Goal: Task Accomplishment & Management: Complete application form

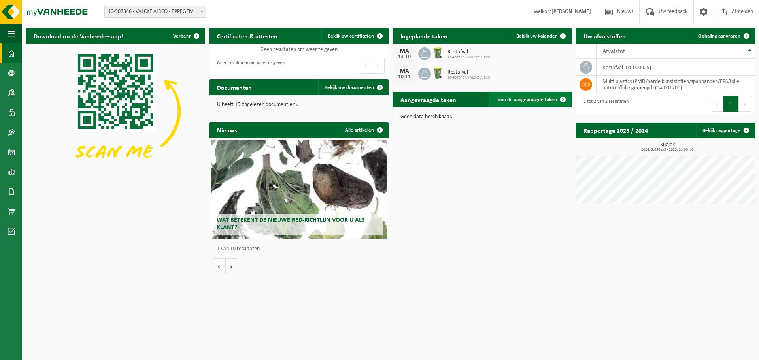
click at [532, 101] on span "Toon de aangevraagde taken" at bounding box center [526, 99] width 61 height 5
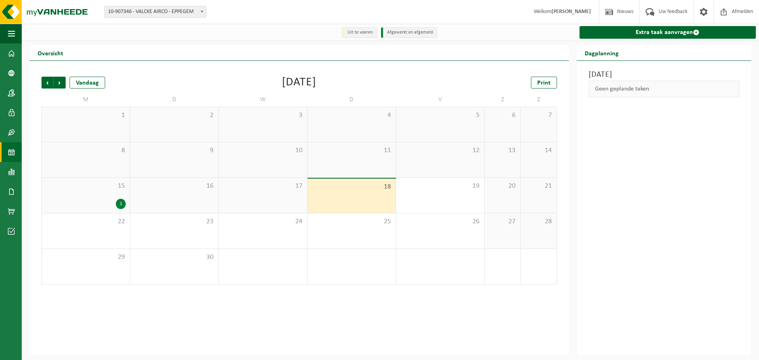
click at [344, 200] on div "18" at bounding box center [352, 196] width 88 height 34
click at [292, 202] on div "17" at bounding box center [263, 195] width 88 height 35
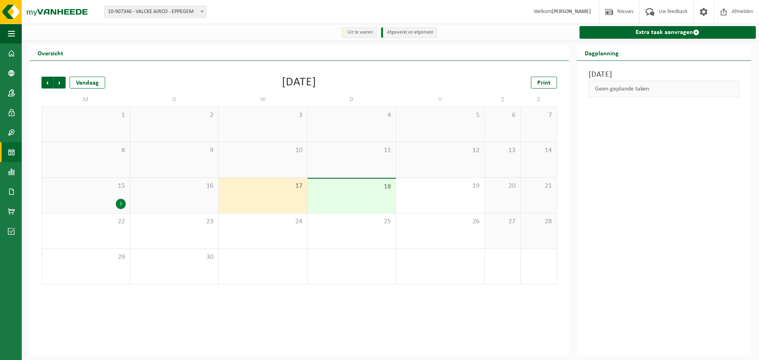
click at [327, 199] on div "18" at bounding box center [352, 196] width 88 height 34
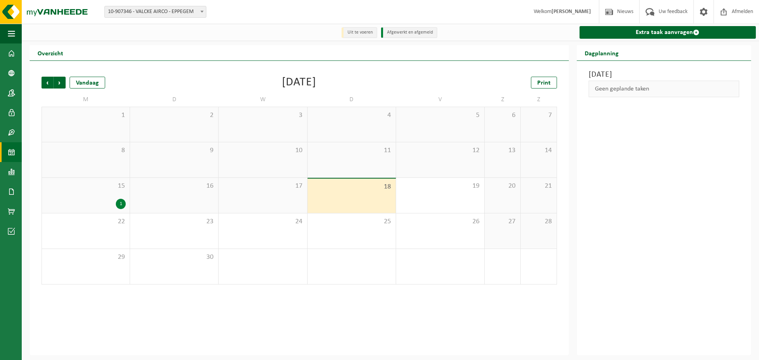
click at [370, 35] on li "Uit te voeren" at bounding box center [360, 32] width 36 height 11
click at [98, 204] on div "1" at bounding box center [86, 204] width 80 height 10
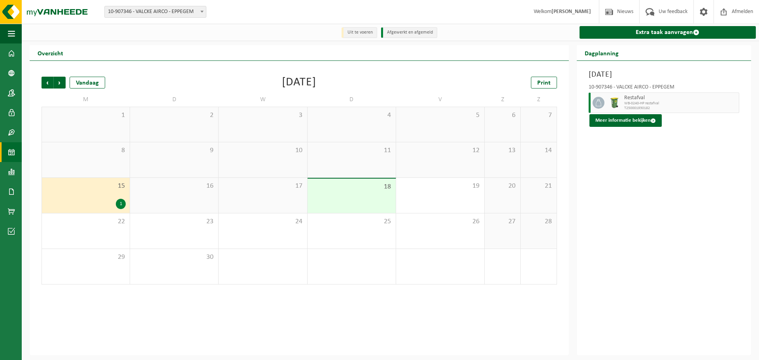
click at [159, 205] on div "16" at bounding box center [174, 195] width 88 height 35
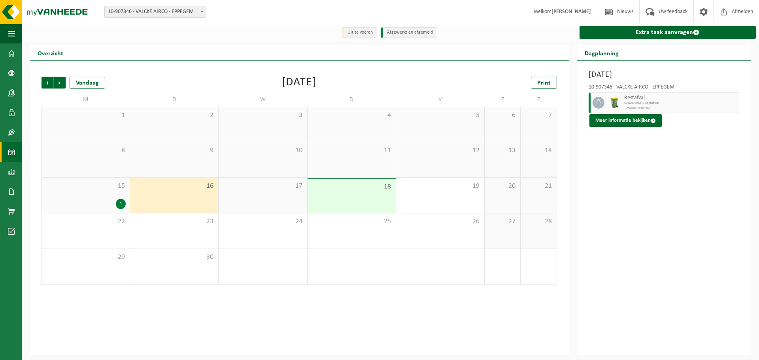
click at [238, 200] on div "17" at bounding box center [263, 195] width 88 height 35
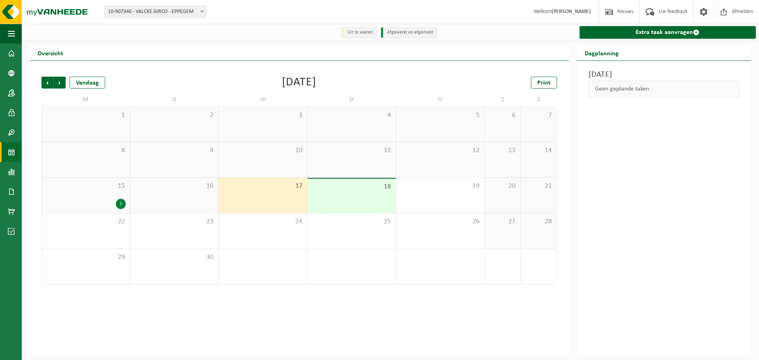
click at [312, 201] on div "18" at bounding box center [352, 196] width 88 height 34
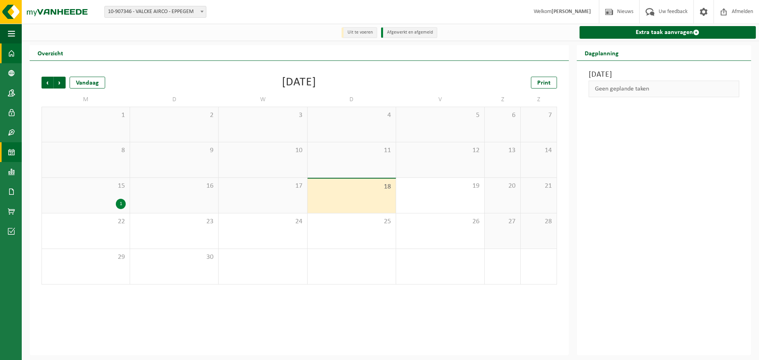
click at [12, 51] on span at bounding box center [11, 53] width 7 height 20
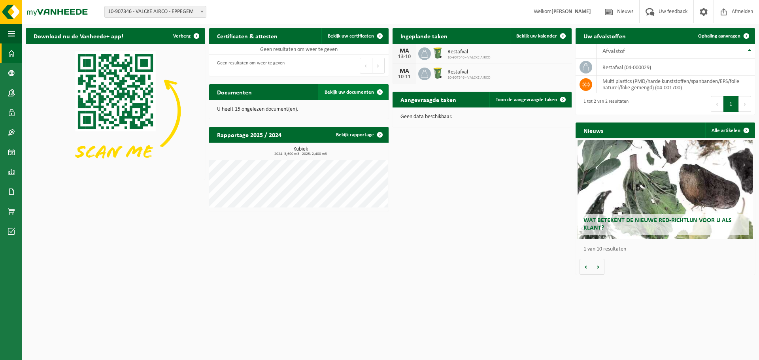
click at [345, 92] on span "Bekijk uw documenten" at bounding box center [349, 92] width 49 height 5
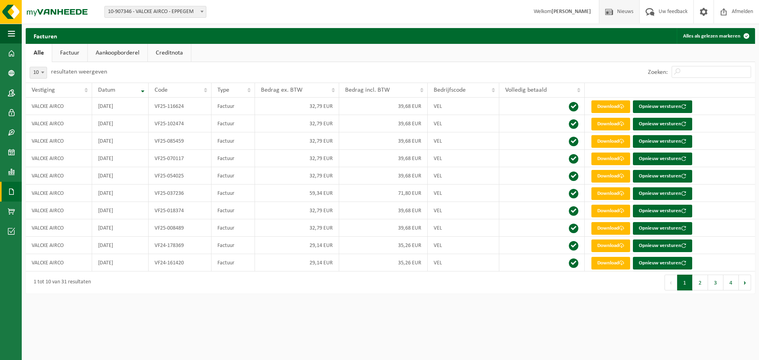
click at [613, 9] on span at bounding box center [609, 11] width 12 height 23
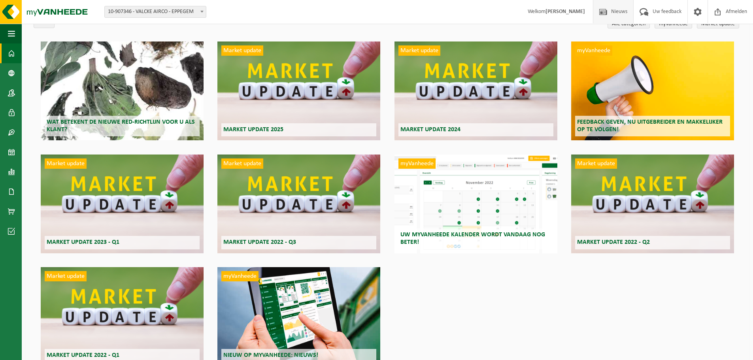
click at [15, 53] on link "Dashboard" at bounding box center [11, 53] width 22 height 20
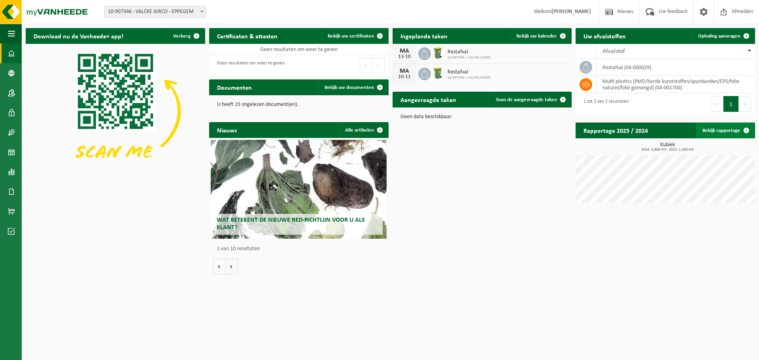
click at [731, 134] on link "Bekijk rapportage" at bounding box center [725, 131] width 58 height 16
click at [529, 99] on span "Toon de aangevraagde taken" at bounding box center [526, 99] width 61 height 5
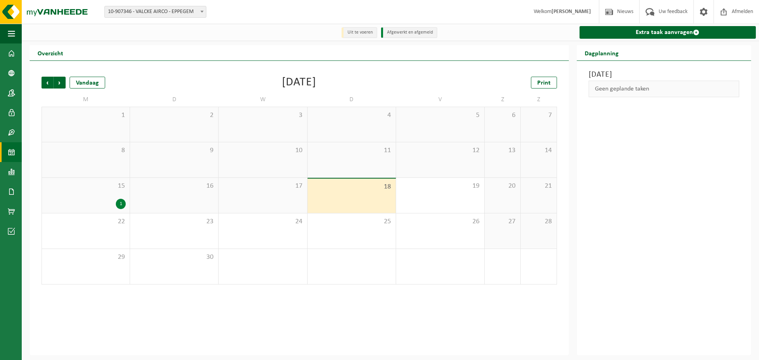
click at [374, 191] on span "18" at bounding box center [352, 187] width 80 height 9
click at [362, 208] on div "18" at bounding box center [352, 196] width 88 height 34
click at [396, 198] on div "19" at bounding box center [440, 195] width 88 height 35
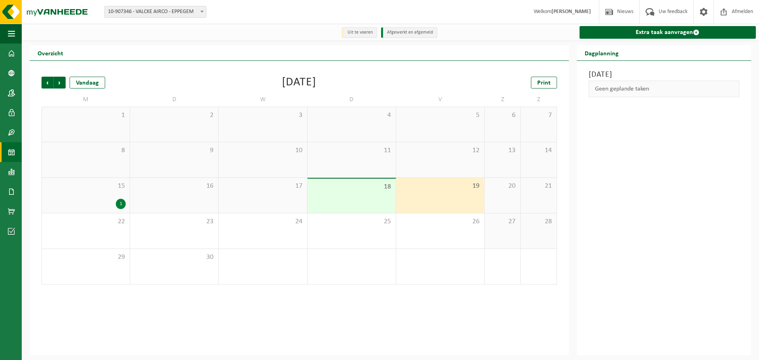
click at [286, 193] on div "17" at bounding box center [263, 195] width 88 height 35
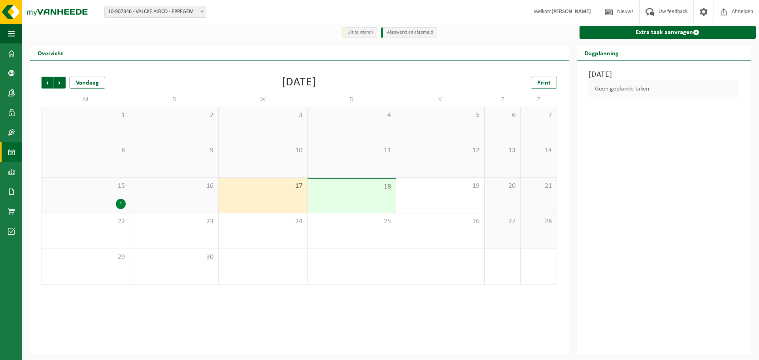
click at [329, 194] on div "18" at bounding box center [352, 196] width 88 height 34
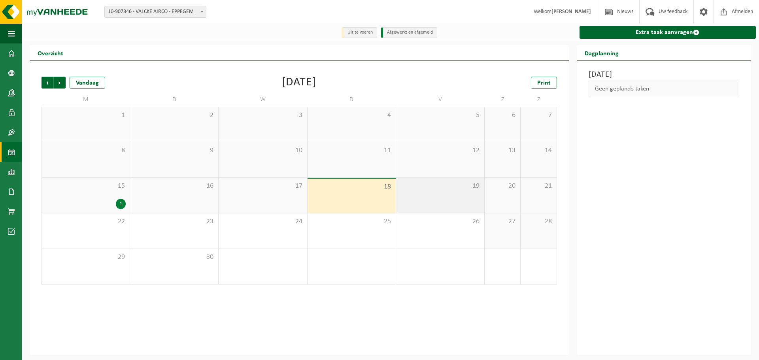
click at [434, 194] on div "19" at bounding box center [440, 195] width 88 height 35
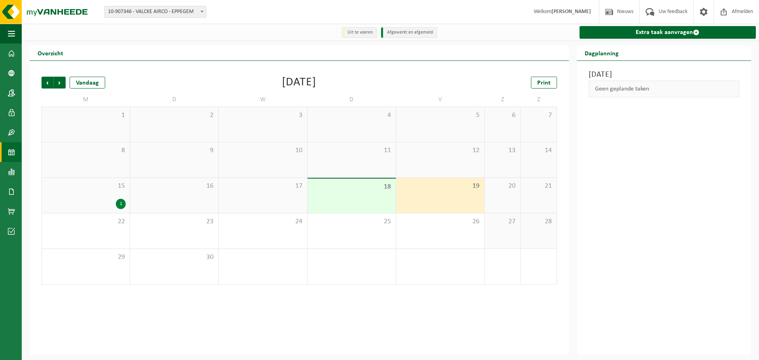
click at [362, 187] on span "18" at bounding box center [352, 187] width 80 height 9
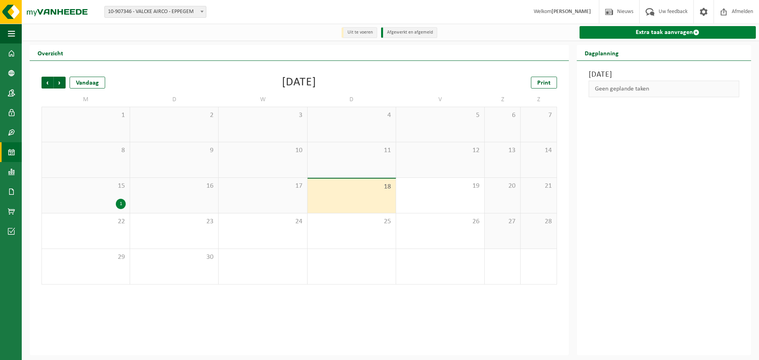
click at [651, 32] on link "Extra taak aanvragen" at bounding box center [668, 32] width 176 height 13
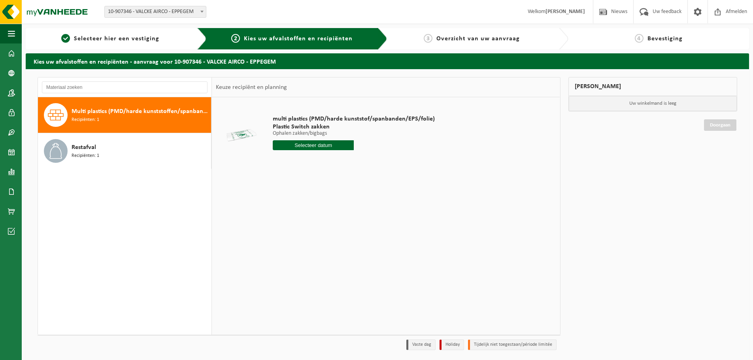
click at [164, 116] on span "Multi plastics (PMD/harde kunststoffen/spanbanden/EPS/folie naturel/folie gemen…" at bounding box center [141, 111] width 138 height 9
click at [289, 144] on input "text" at bounding box center [313, 145] width 81 height 10
click at [334, 227] on div "26" at bounding box center [336, 228] width 14 height 13
type input "Van [DATE]"
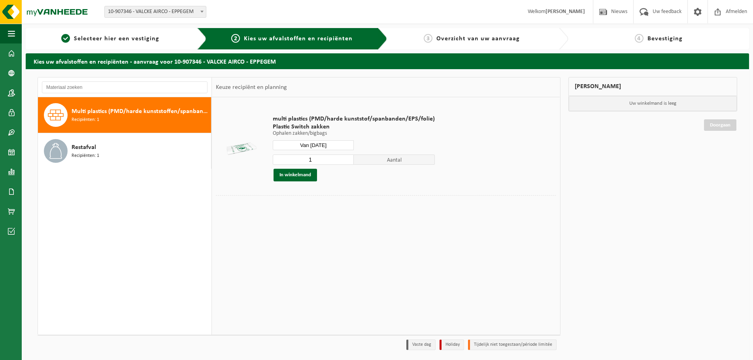
click at [315, 160] on input "1" at bounding box center [313, 160] width 81 height 10
type input "2"
click at [347, 159] on input "2" at bounding box center [313, 160] width 81 height 10
click at [306, 175] on button "In winkelmand" at bounding box center [295, 175] width 43 height 13
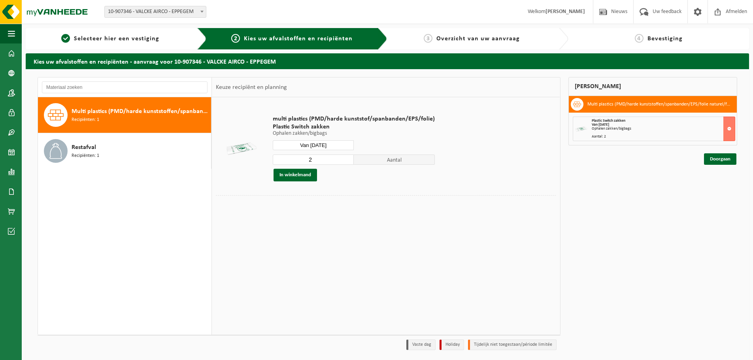
click at [650, 126] on div "Van [DATE]" at bounding box center [664, 125] width 144 height 4
click at [713, 159] on link "Doorgaan" at bounding box center [720, 158] width 32 height 11
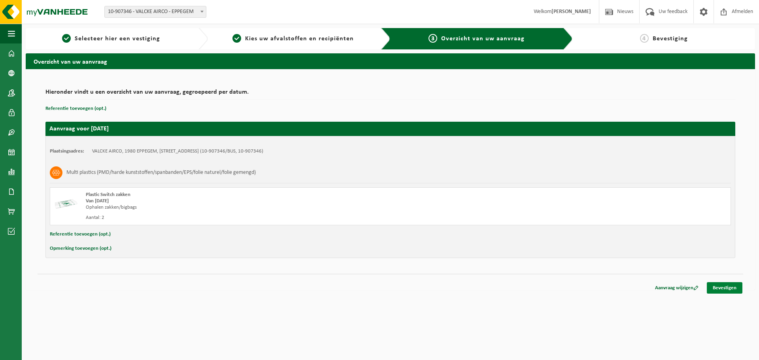
click at [717, 287] on link "Bevestigen" at bounding box center [725, 287] width 36 height 11
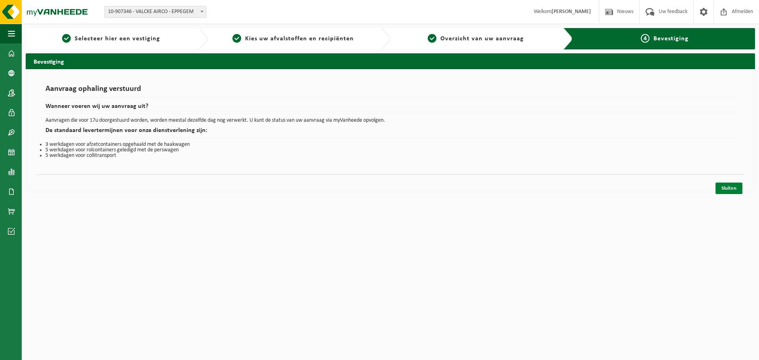
click at [737, 187] on link "Sluiten" at bounding box center [729, 188] width 27 height 11
